Goal: Entertainment & Leisure: Consume media (video, audio)

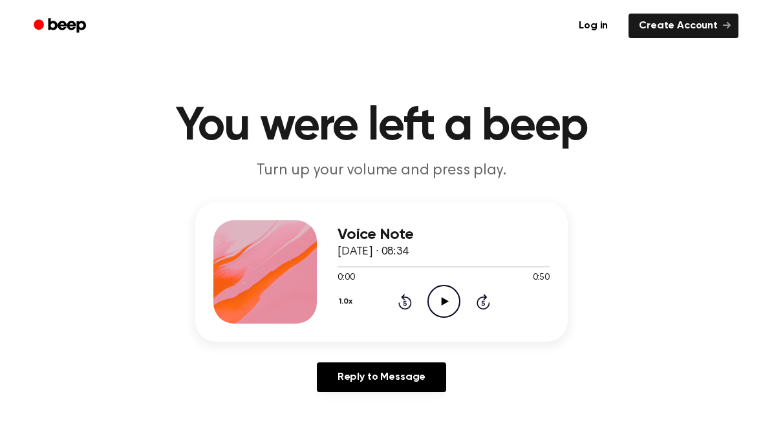
click at [443, 297] on icon "Play Audio" at bounding box center [443, 301] width 33 height 33
click at [441, 299] on icon "Play Audio" at bounding box center [443, 301] width 33 height 33
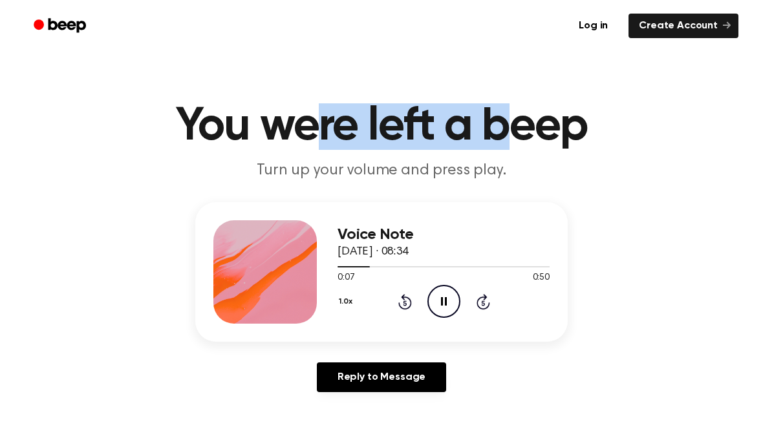
drag, startPoint x: 310, startPoint y: 115, endPoint x: 502, endPoint y: 124, distance: 192.2
click at [502, 124] on h1 "You were left a beep" at bounding box center [381, 126] width 662 height 47
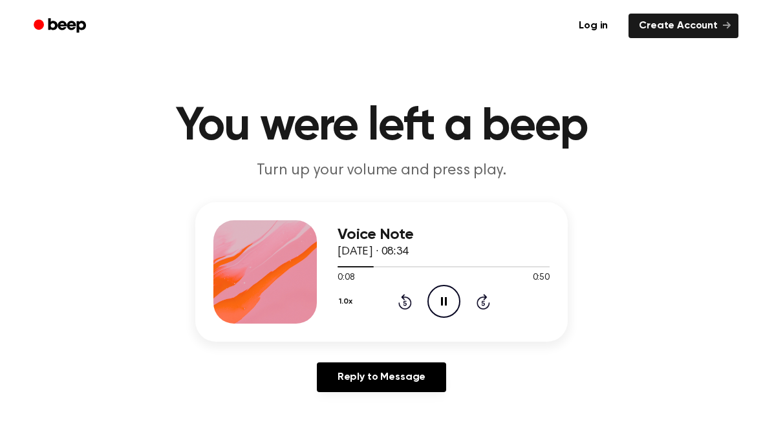
click at [612, 200] on main "You were left a beep Turn up your volume and press play. Voice Note [DATE] · 08…" at bounding box center [381, 398] width 763 height 797
click at [434, 315] on circle at bounding box center [444, 302] width 32 height 32
click at [431, 295] on icon "Play Audio" at bounding box center [443, 301] width 33 height 33
click at [452, 310] on icon "Play Audio" at bounding box center [443, 301] width 33 height 33
click at [455, 299] on icon "Pause Audio" at bounding box center [443, 301] width 33 height 33
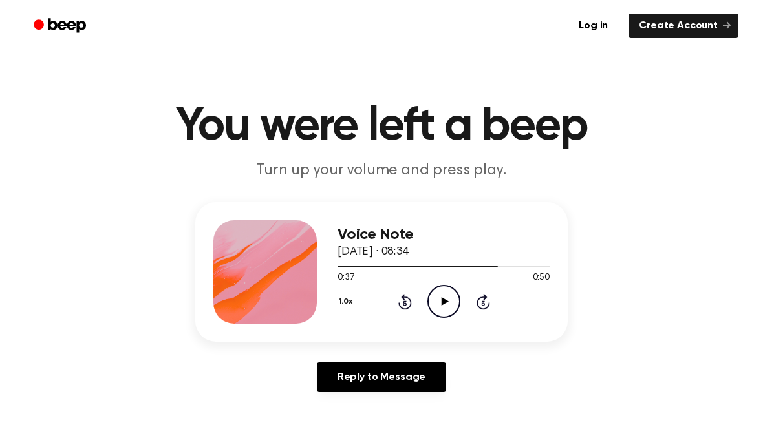
click at [460, 321] on div "Voice Note [DATE] · 08:34 0:37 0:50 Your browser does not support the [object O…" at bounding box center [443, 271] width 212 height 103
click at [447, 311] on icon "Play Audio" at bounding box center [443, 301] width 33 height 33
click at [441, 310] on icon "Play Audio" at bounding box center [443, 301] width 33 height 33
